Goal: Transaction & Acquisition: Purchase product/service

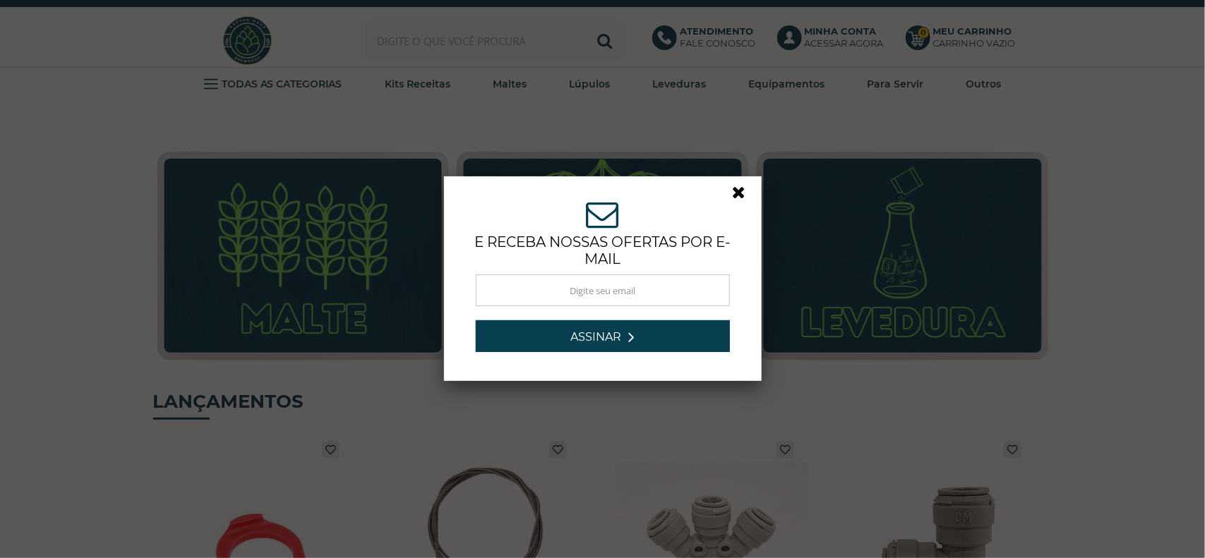
click at [733, 195] on link at bounding box center [745, 195] width 25 height 25
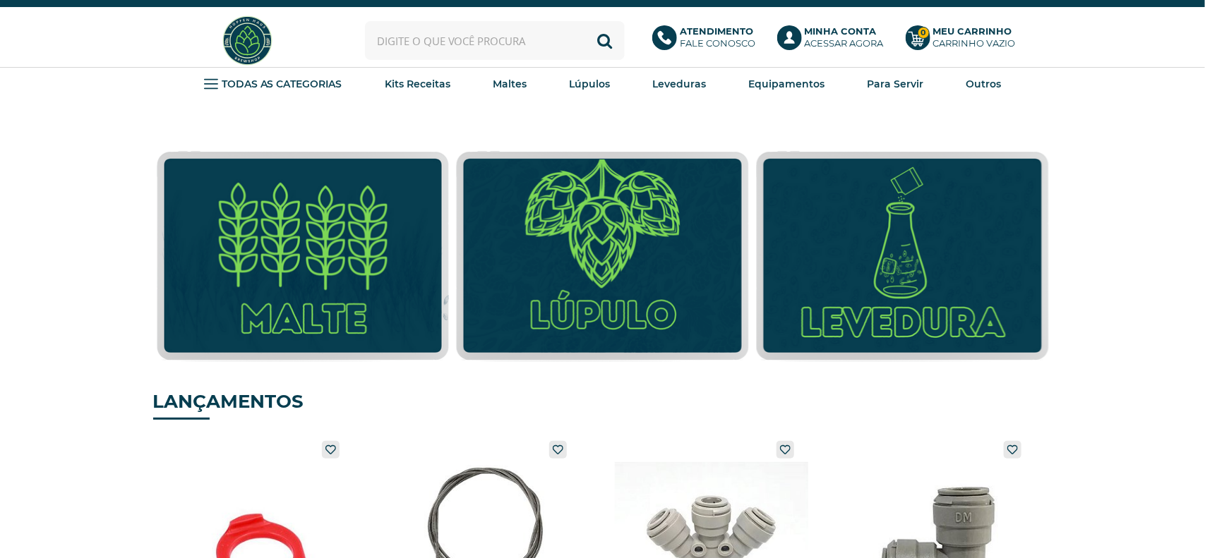
click at [461, 33] on input "text" at bounding box center [495, 40] width 260 height 39
type input "lager"
click at [586, 21] on button "Buscar" at bounding box center [605, 40] width 39 height 39
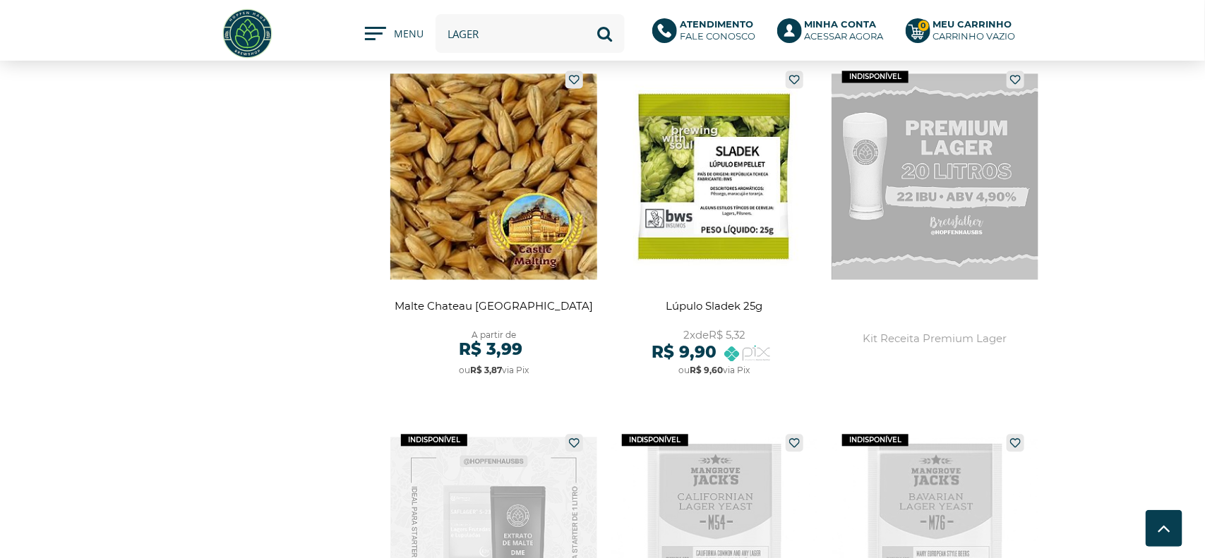
scroll to position [1318, 0]
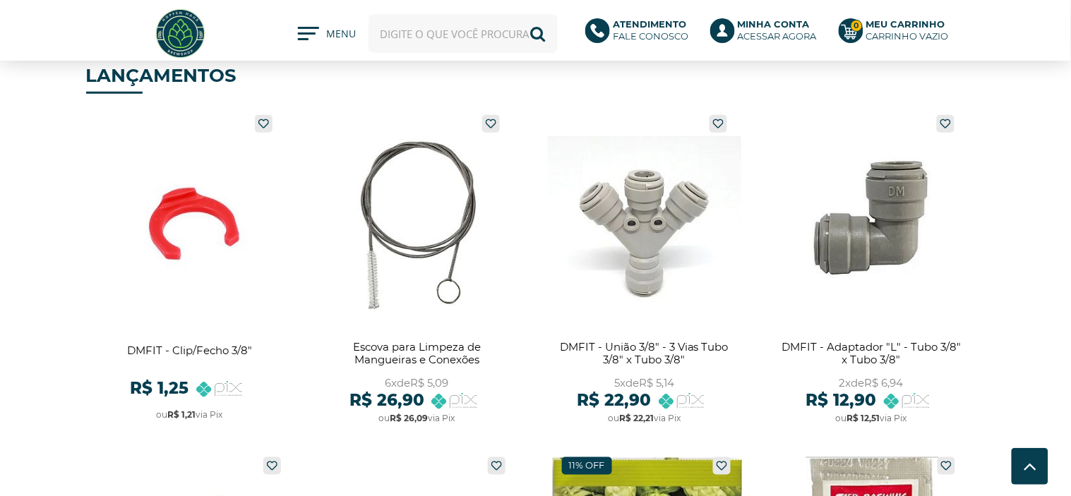
scroll to position [234, 0]
